Goal: Find specific page/section: Find specific page/section

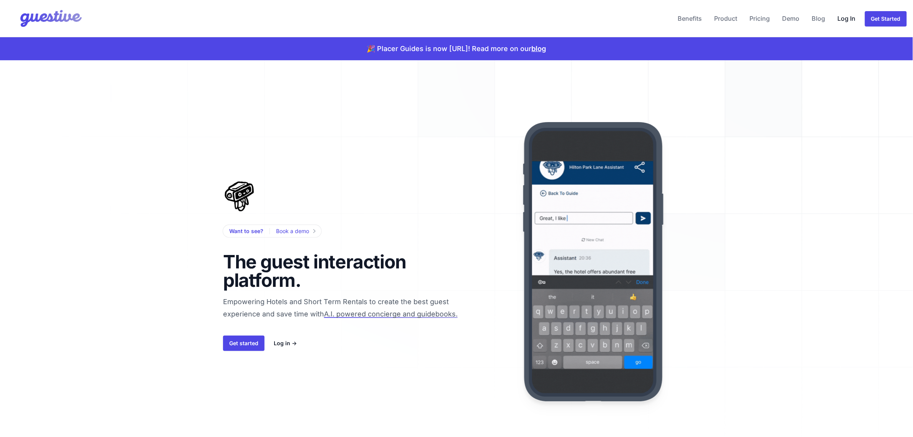
click at [851, 16] on link "Log In" at bounding box center [847, 18] width 24 height 18
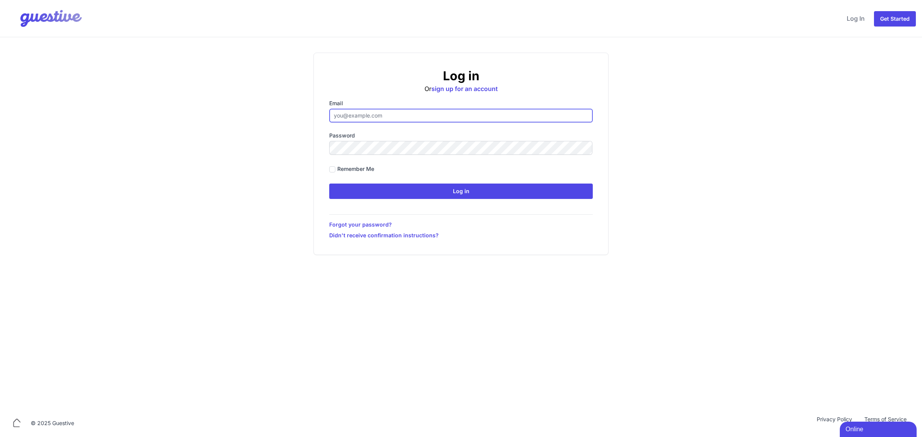
type input "[EMAIL_ADDRESS][DOMAIN_NAME]"
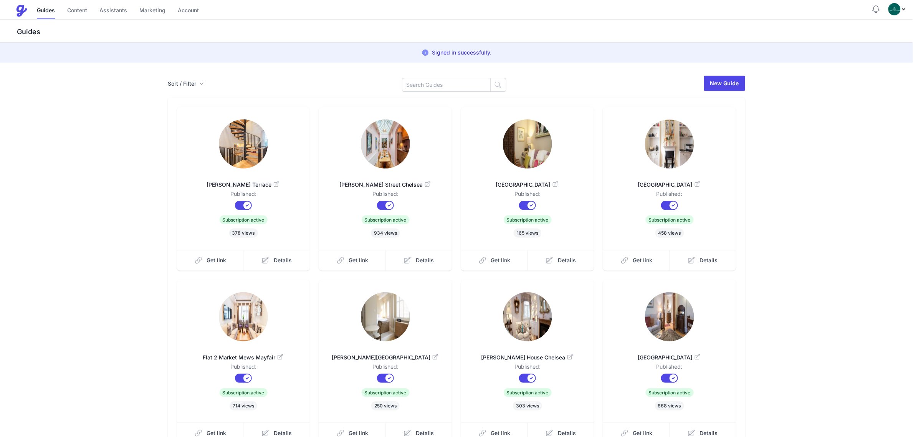
click at [468, 93] on div "Sort / Filter Sort Name Created Unsorted All Published Unpublished Archived New…" at bounding box center [457, 276] width 590 height 402
click at [449, 86] on input at bounding box center [446, 85] width 89 height 14
type input "[PERSON_NAME]"
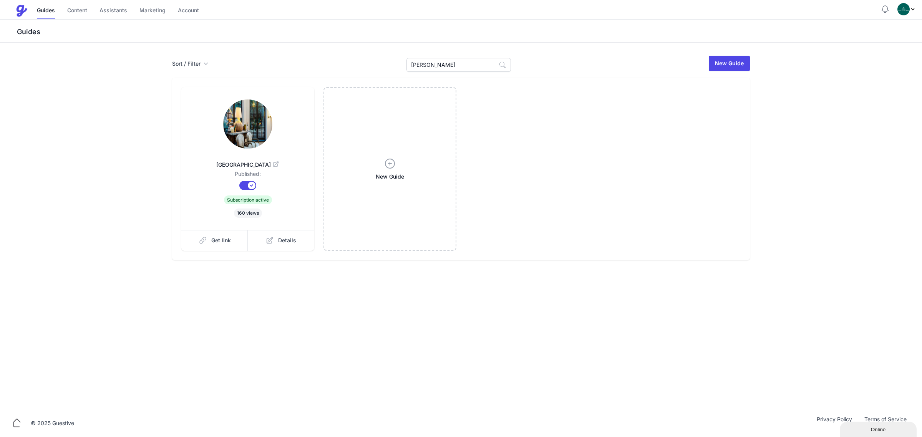
click at [252, 127] on img at bounding box center [247, 123] width 49 height 49
click at [449, 67] on input "[PERSON_NAME]" at bounding box center [450, 65] width 89 height 14
type input "Flat 9"
click at [222, 241] on span "Get link" at bounding box center [221, 241] width 20 height 8
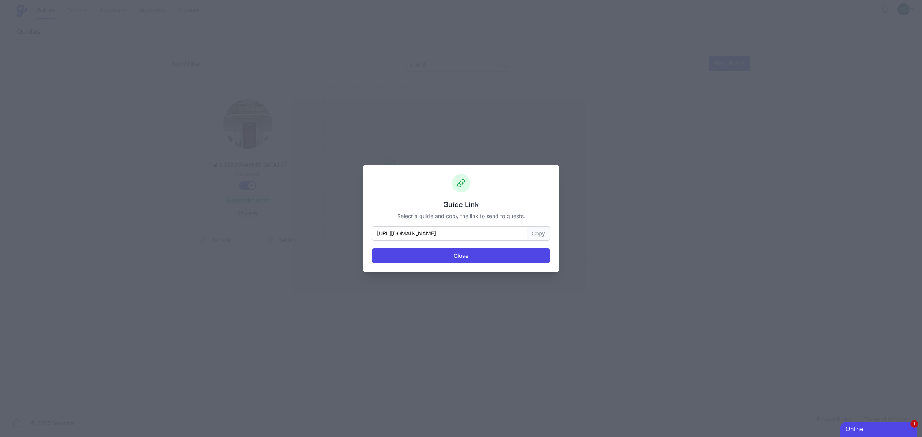
click at [531, 232] on button "Copy" at bounding box center [538, 233] width 23 height 15
